Goal: Find specific page/section

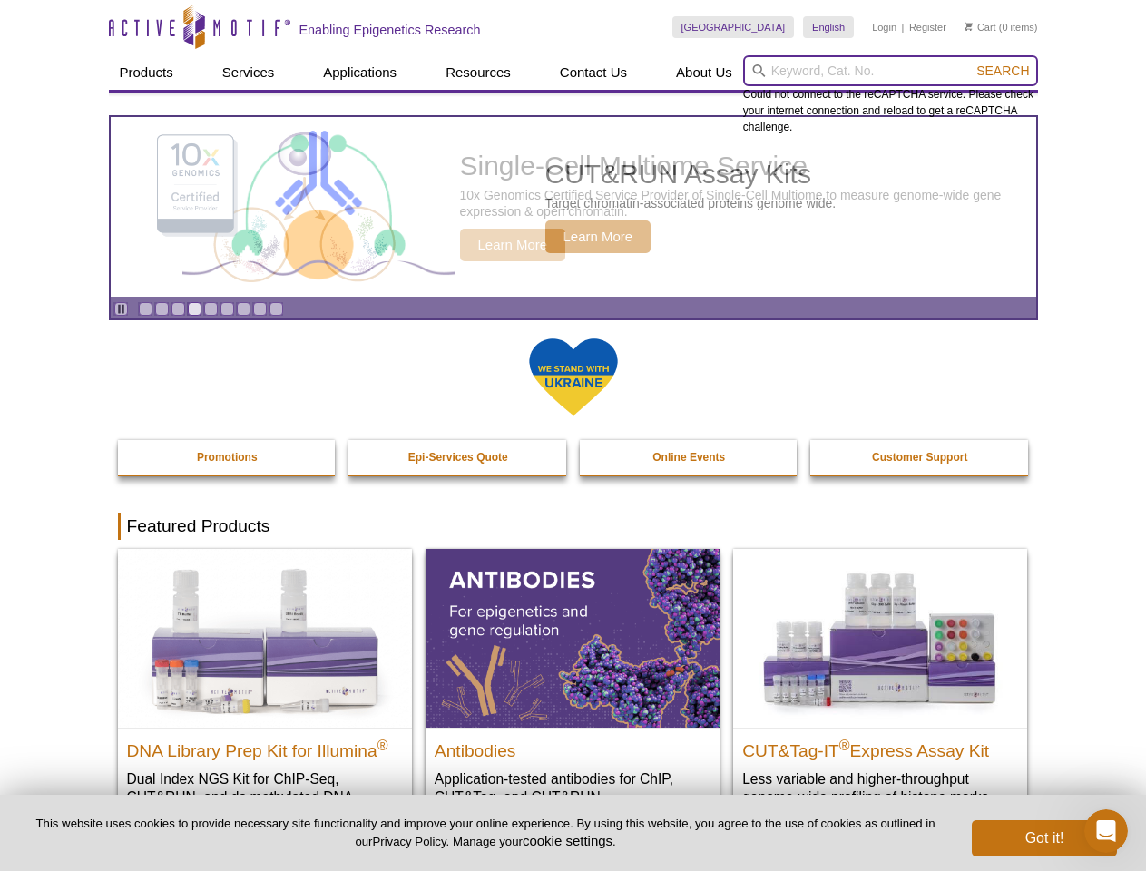
click at [890, 71] on input "search" at bounding box center [890, 70] width 295 height 31
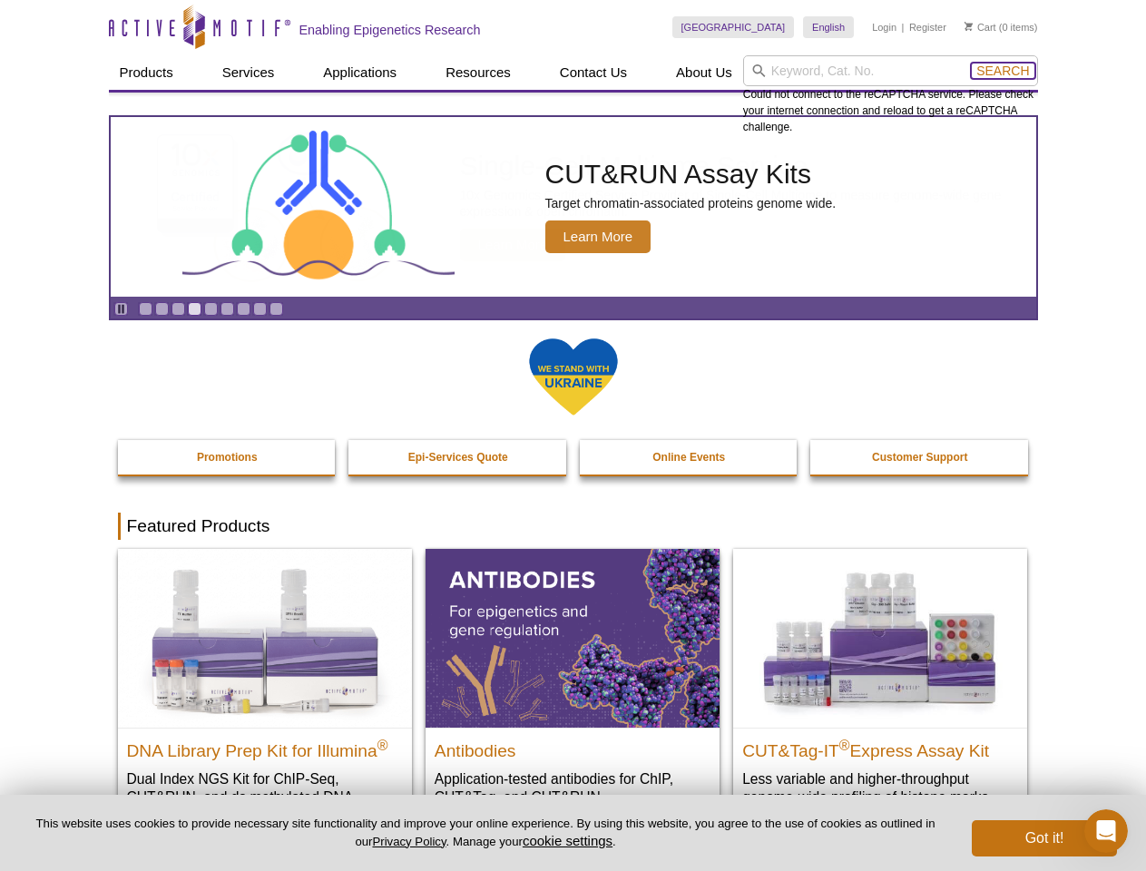
click at [1003, 71] on span "Search" at bounding box center [1002, 71] width 53 height 15
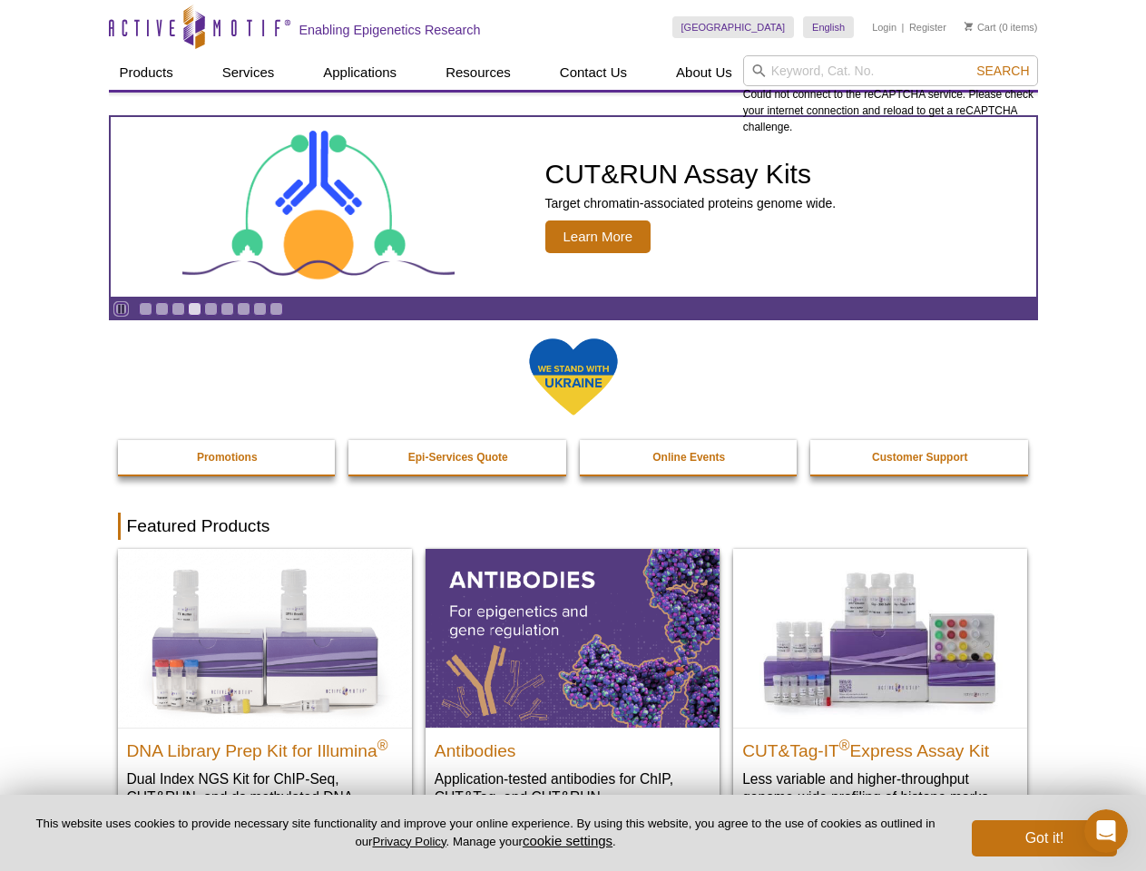
click at [121, 309] on icon "Pause" at bounding box center [121, 309] width 12 height 12
click at [145, 309] on link "Go to slide 1" at bounding box center [146, 309] width 14 height 14
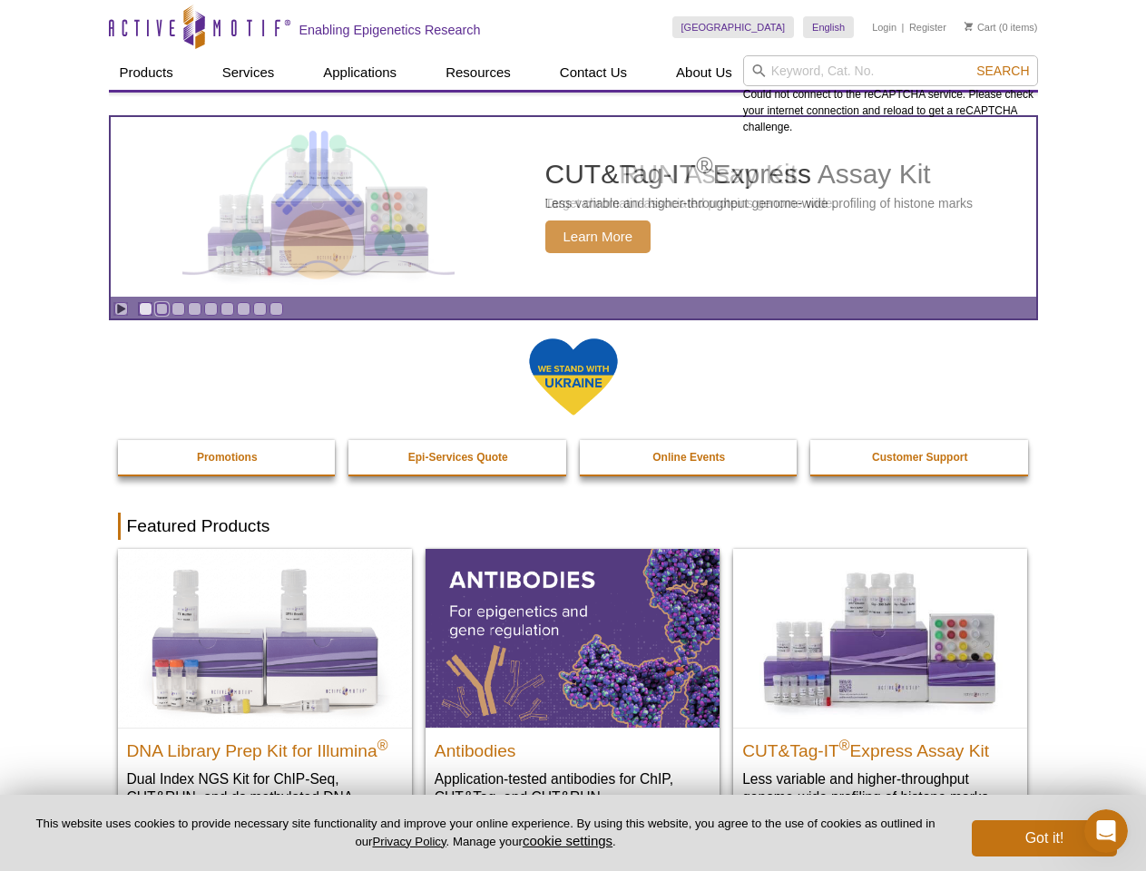
click at [162, 309] on link "Go to slide 2" at bounding box center [162, 309] width 14 height 14
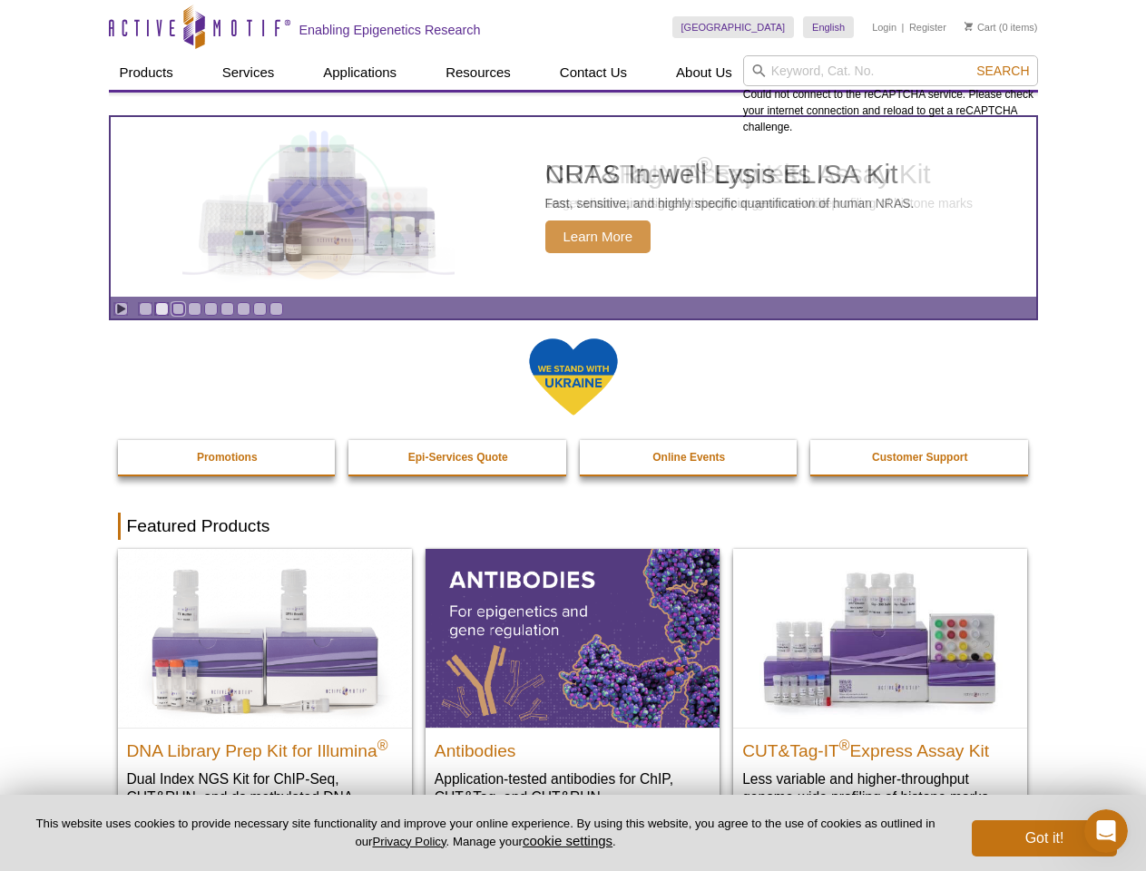
click at [178, 309] on link "Go to slide 3" at bounding box center [179, 309] width 14 height 14
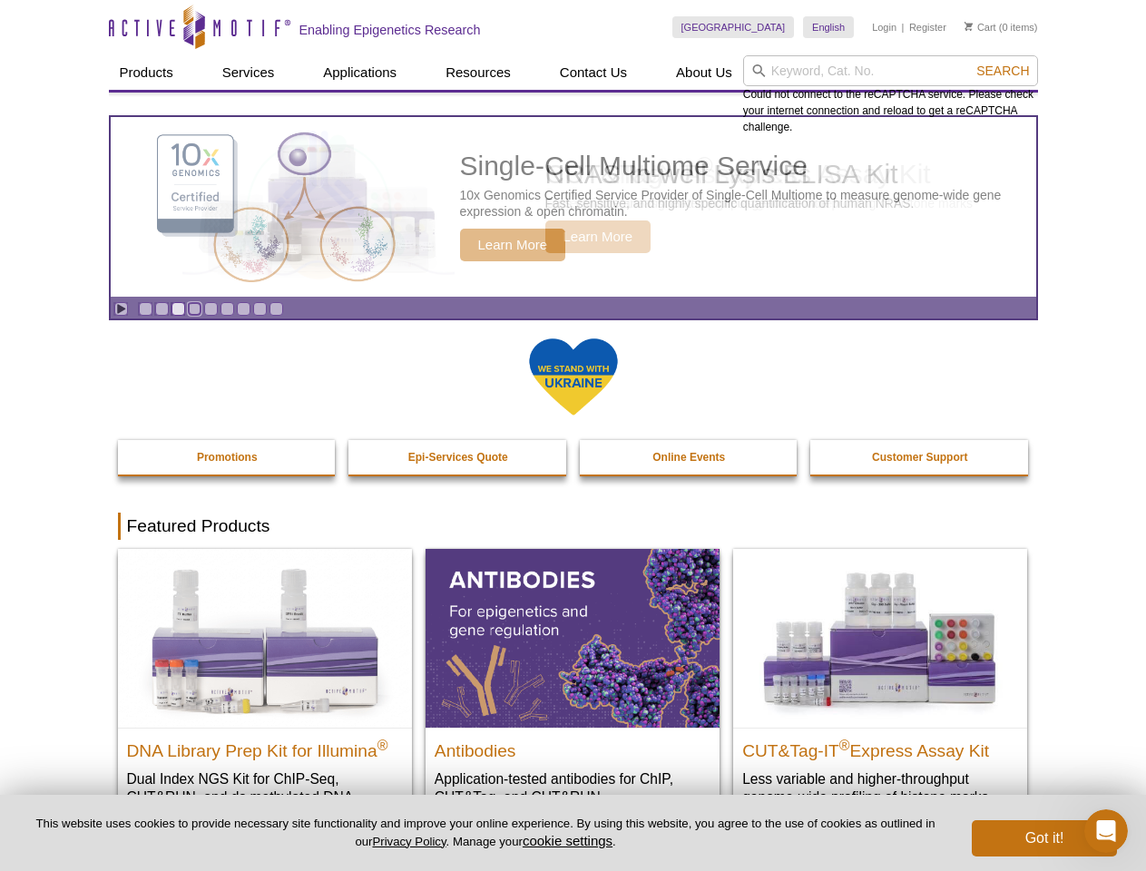
click at [194, 309] on link "Go to slide 4" at bounding box center [195, 309] width 14 height 14
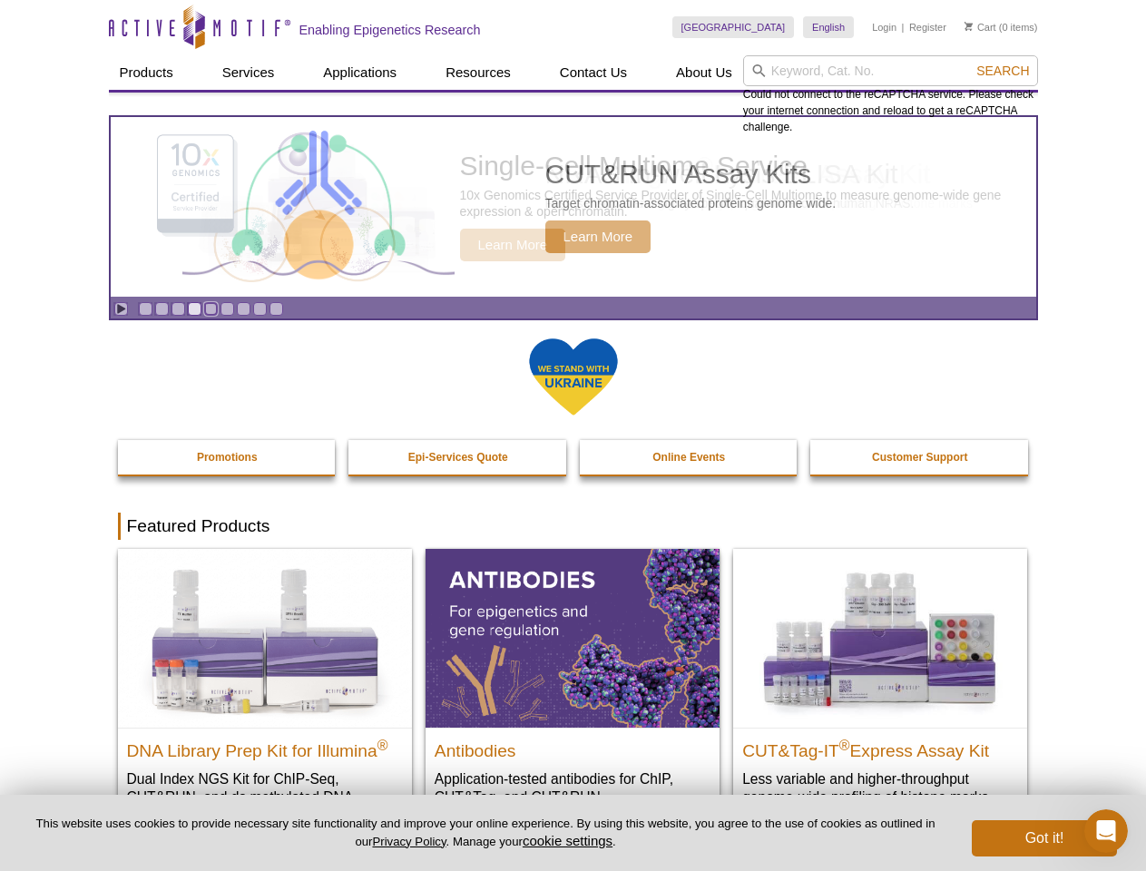
click at [211, 309] on link "Go to slide 5" at bounding box center [211, 309] width 14 height 14
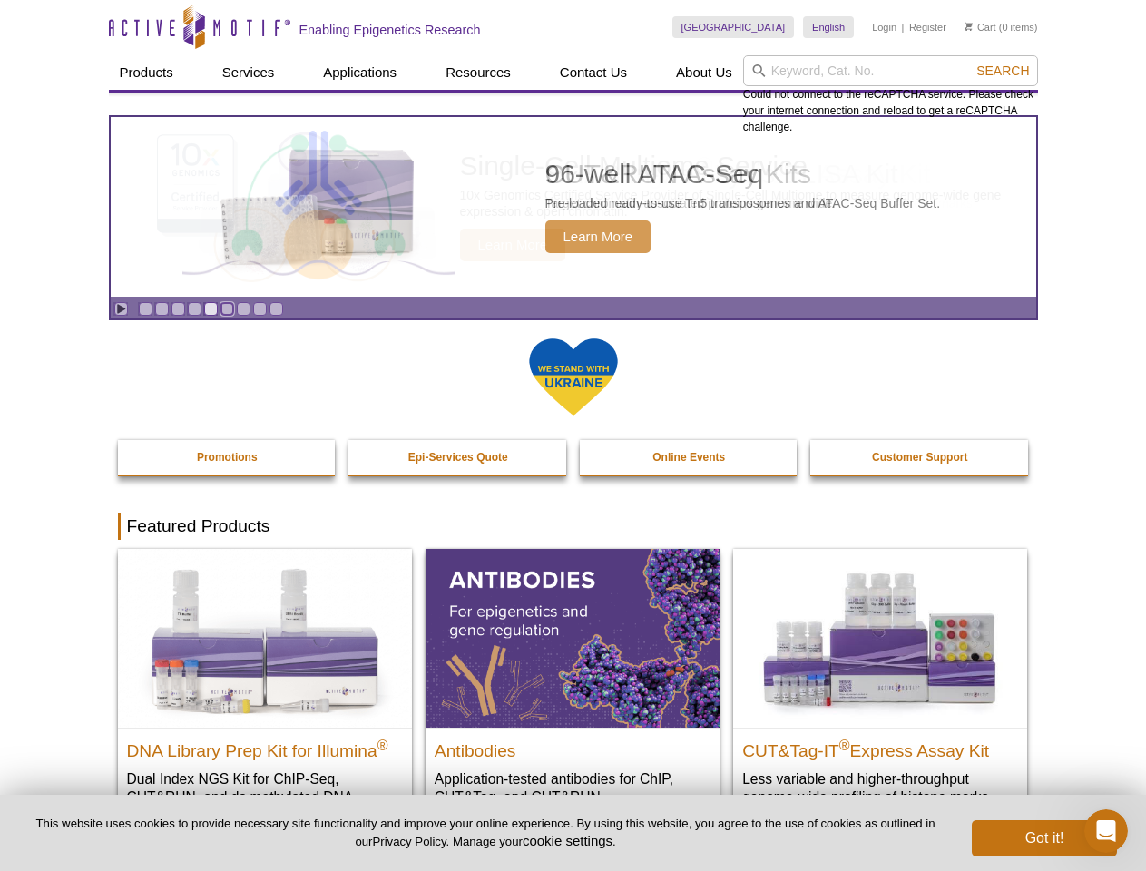
click at [227, 309] on link "Go to slide 6" at bounding box center [228, 309] width 14 height 14
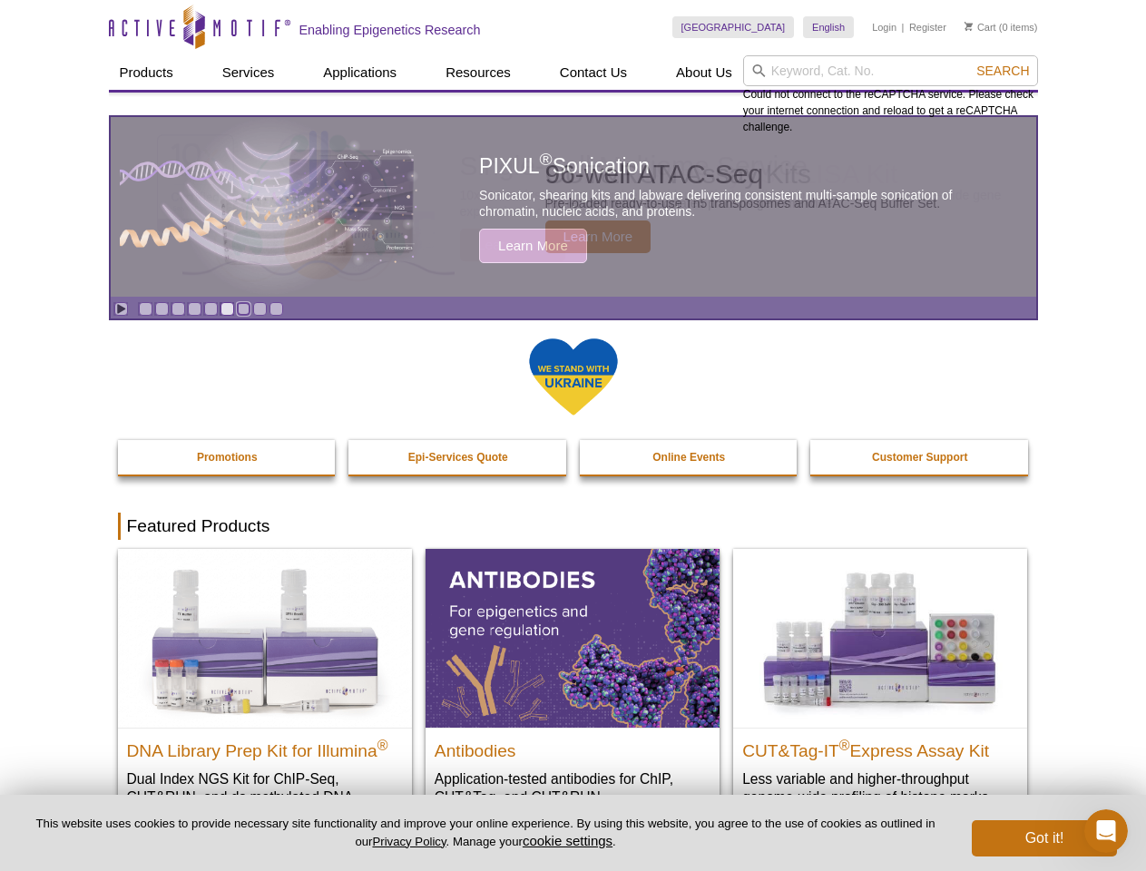
click at [243, 309] on link "Go to slide 7" at bounding box center [244, 309] width 14 height 14
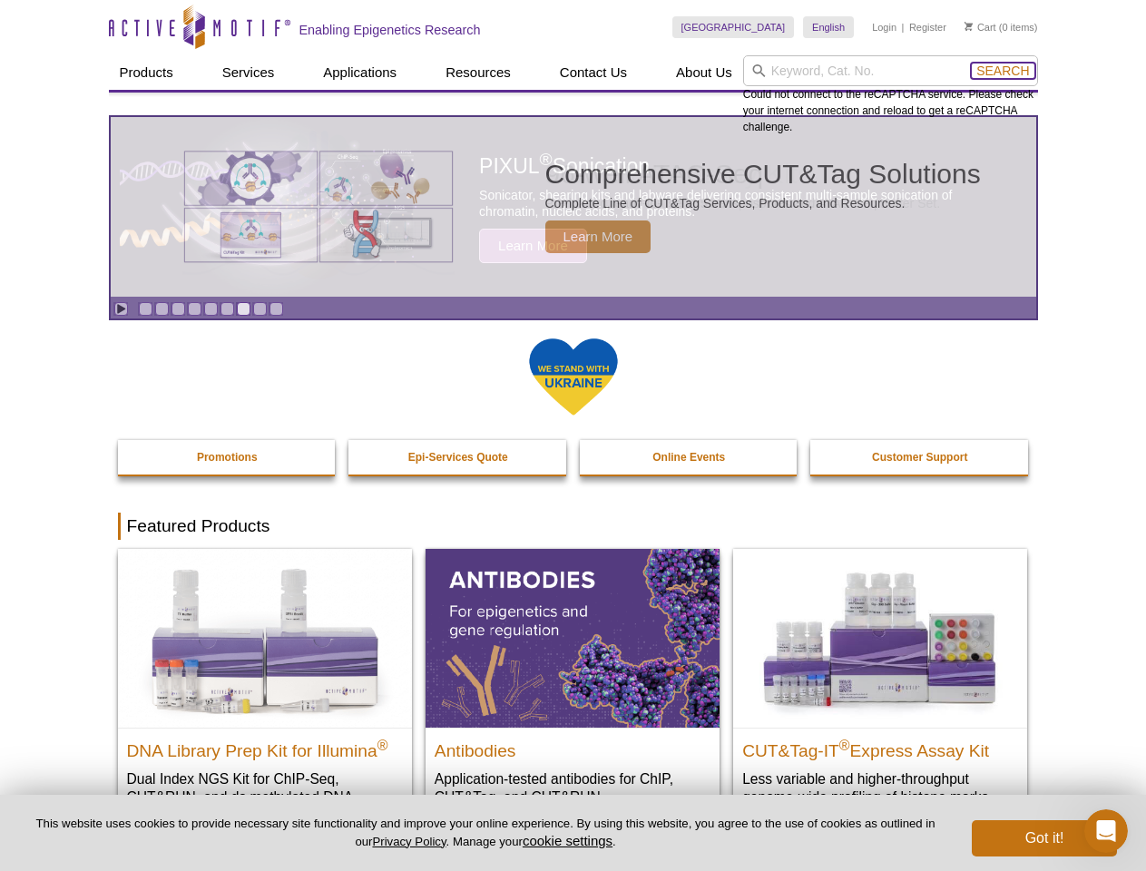
click at [1003, 71] on span "Search" at bounding box center [1002, 71] width 53 height 15
